Goal: Entertainment & Leisure: Consume media (video, audio)

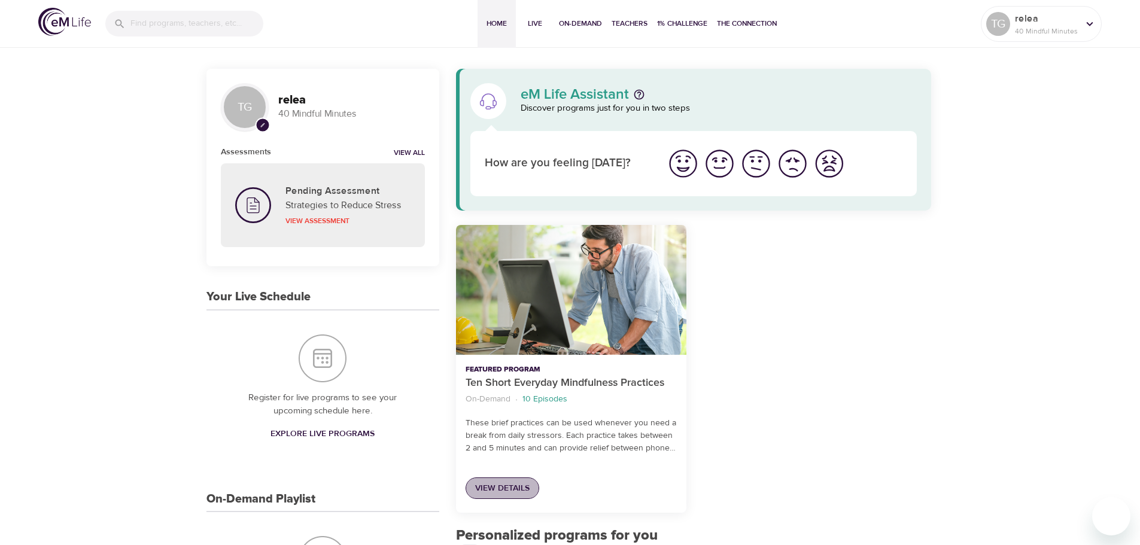
click at [495, 490] on span "View Details" at bounding box center [502, 488] width 54 height 15
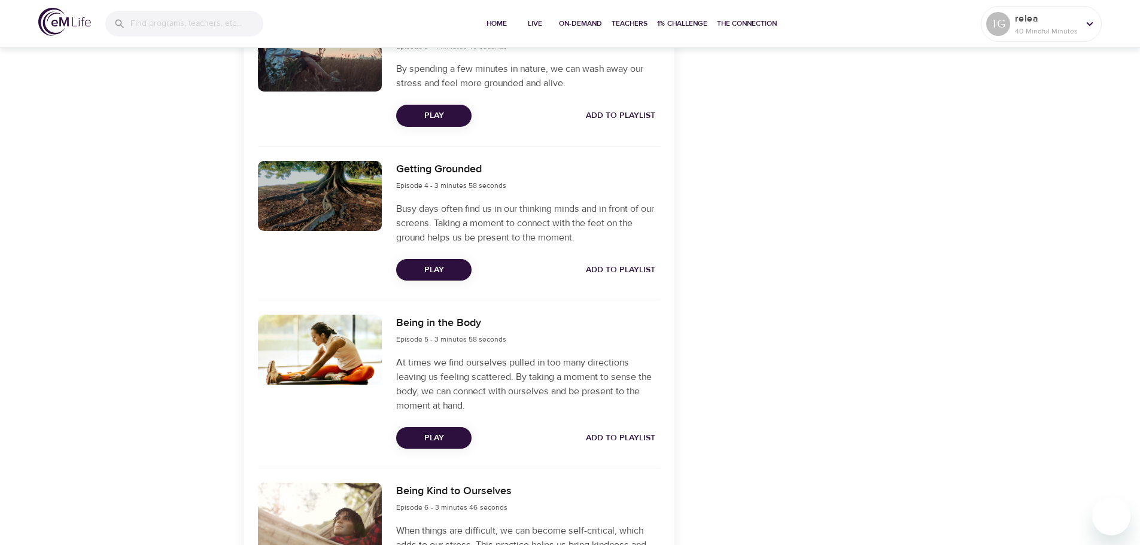
scroll to position [714, 0]
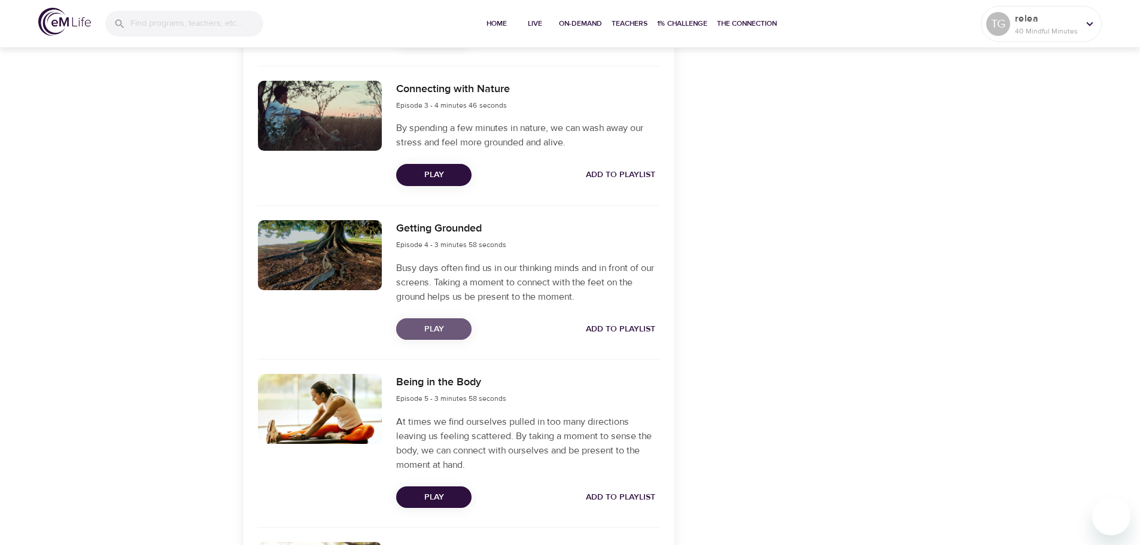
click at [421, 331] on span "Play" at bounding box center [434, 329] width 56 height 15
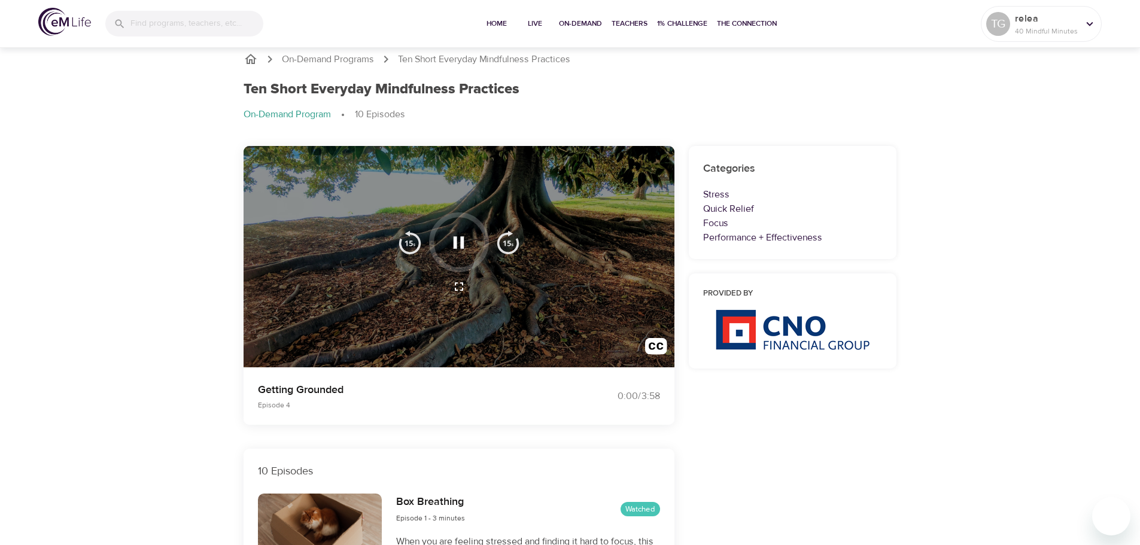
scroll to position [0, 0]
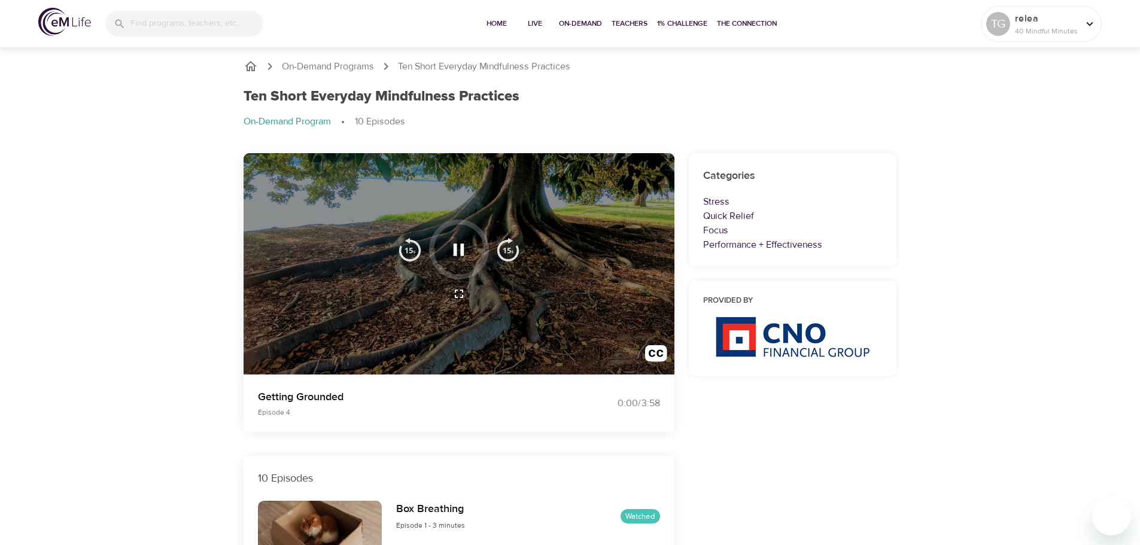
click at [458, 250] on icon "button" at bounding box center [458, 249] width 21 height 21
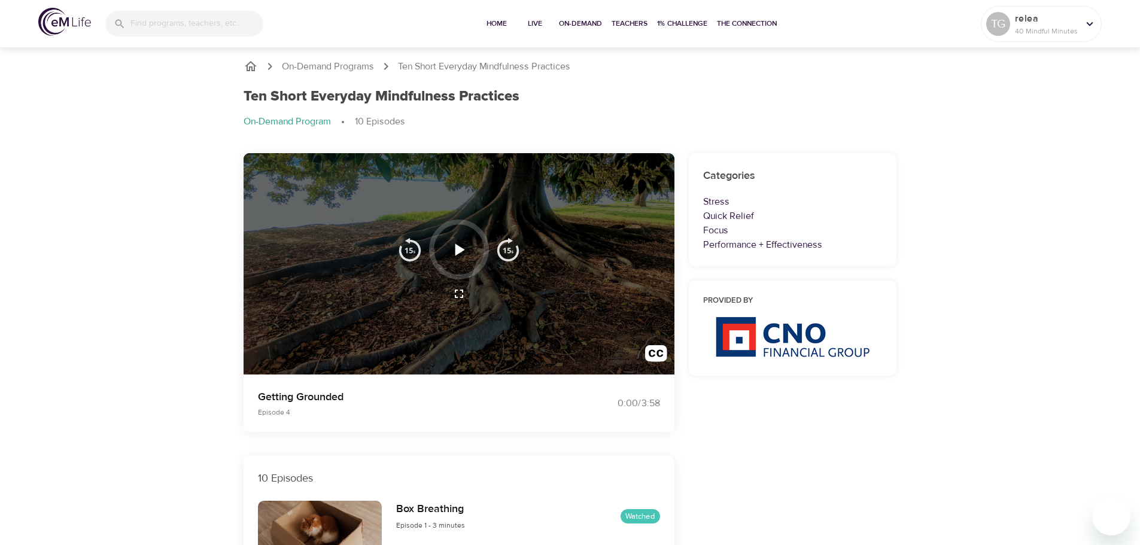
click at [458, 250] on icon "button" at bounding box center [460, 250] width 10 height 12
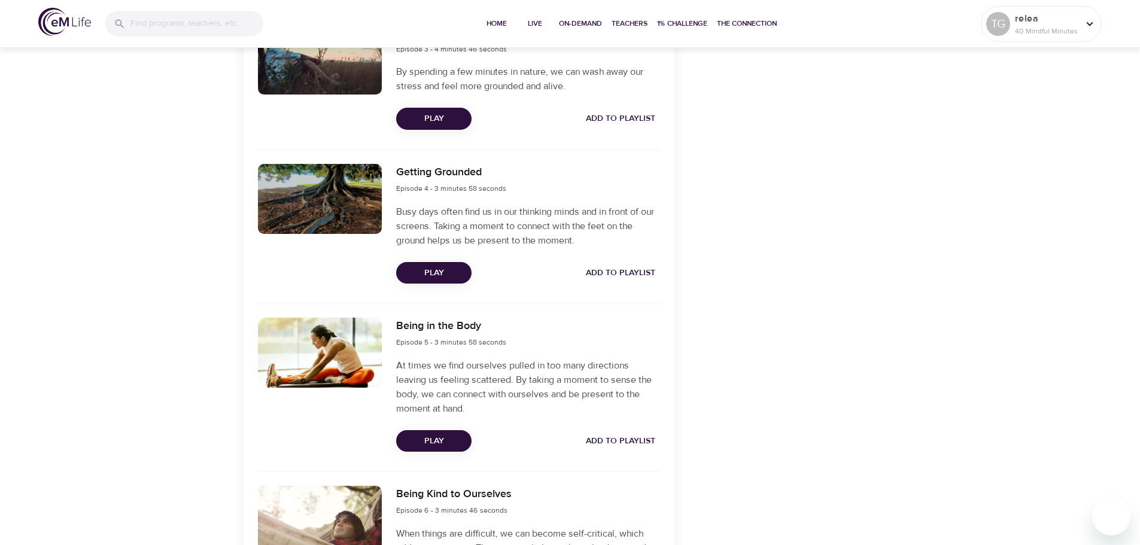
scroll to position [539, 0]
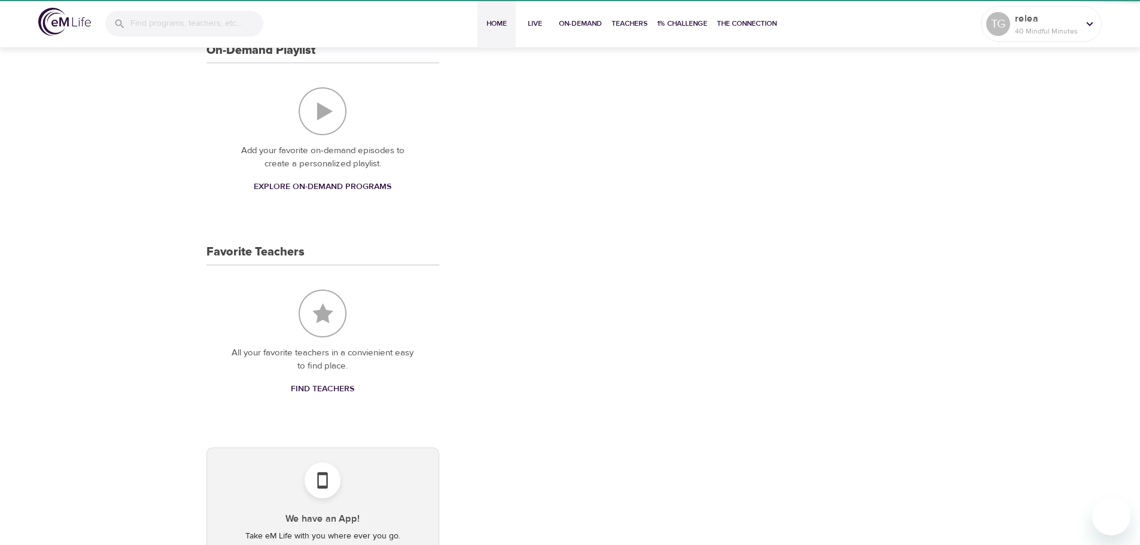
scroll to position [23, 0]
